Goal: Information Seeking & Learning: Learn about a topic

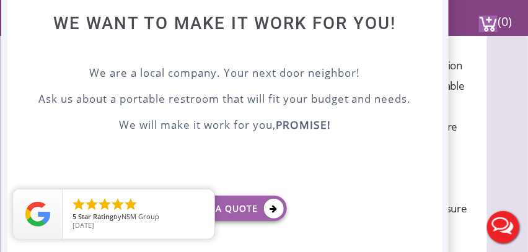
scroll to position [818, 0]
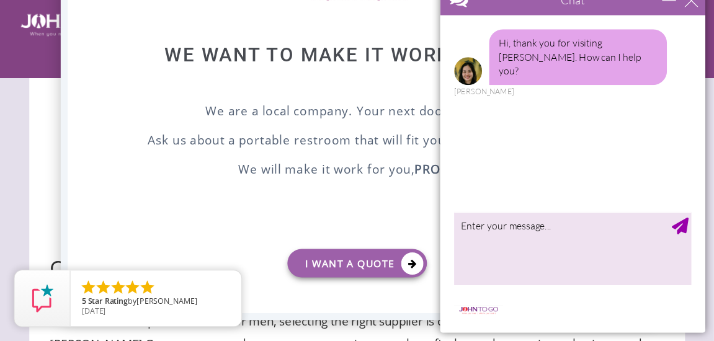
scroll to position [864, 0]
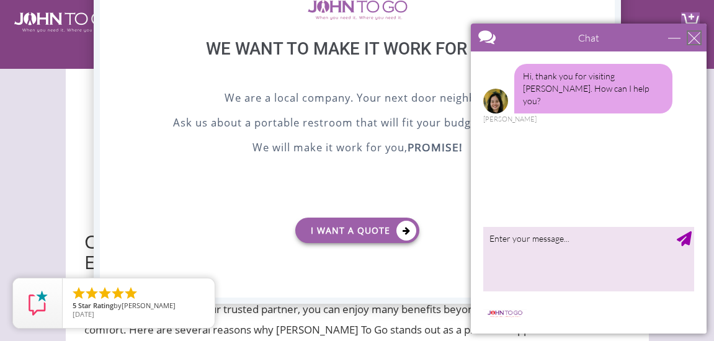
click at [528, 41] on div "close" at bounding box center [694, 38] width 12 height 12
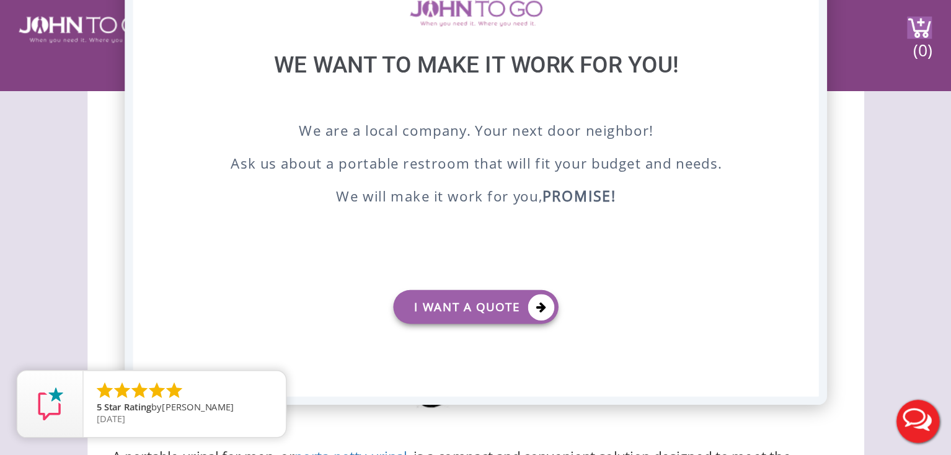
scroll to position [0, 0]
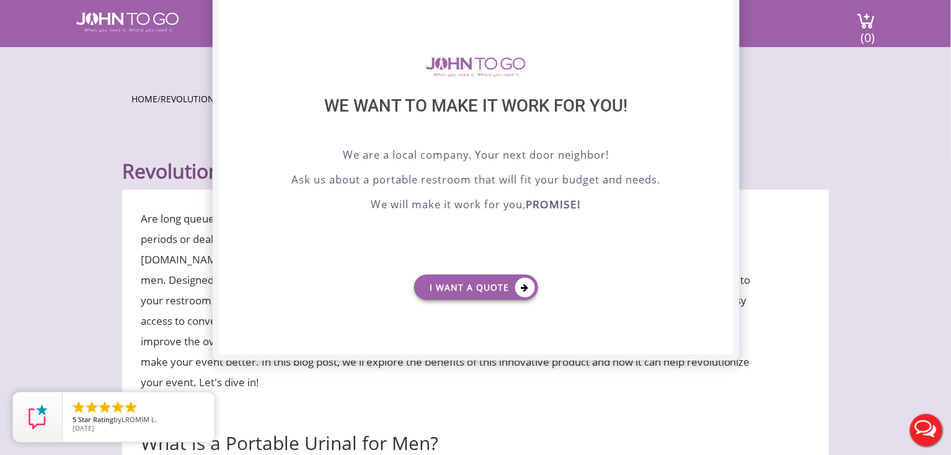
click at [528, 7] on div "X" at bounding box center [723, 5] width 19 height 21
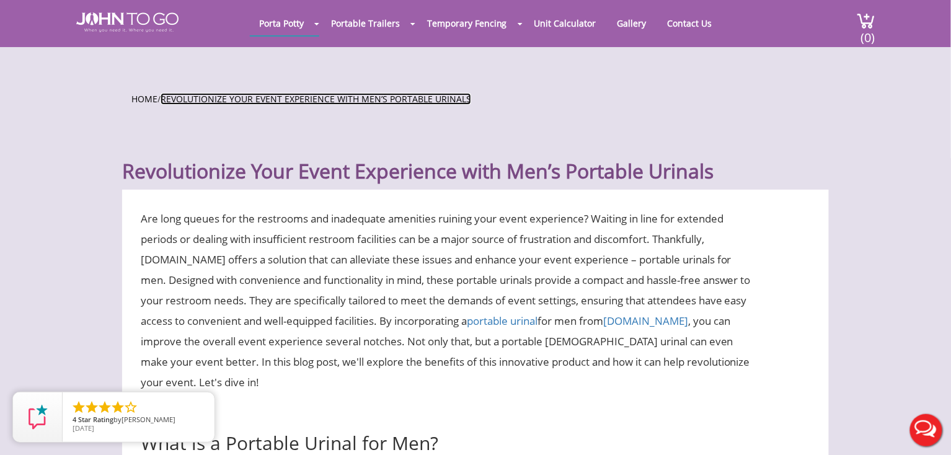
click at [355, 99] on link "Revolutionize Your Event Experience with Men’s Portable Urinals" at bounding box center [316, 99] width 311 height 12
click at [471, 99] on link "Revolutionize Your Event Experience with Men’s Portable Urinals" at bounding box center [316, 99] width 311 height 12
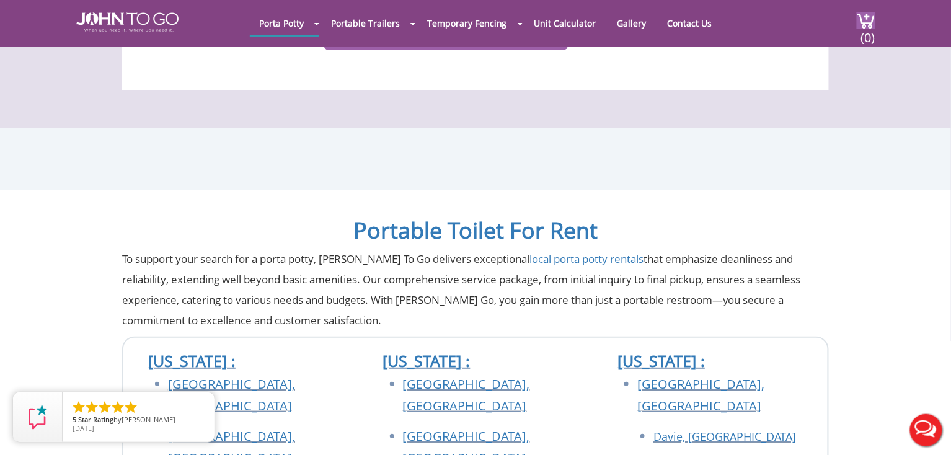
scroll to position [2893, 0]
